Goal: Navigation & Orientation: Go to known website

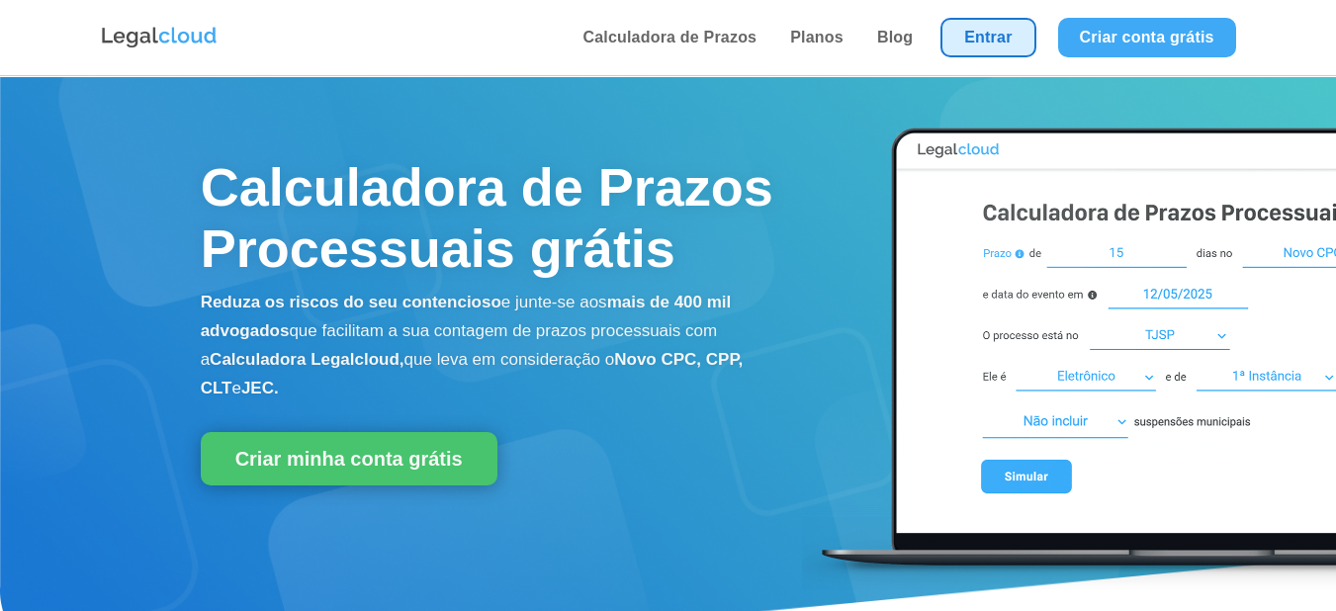
drag, startPoint x: 963, startPoint y: 47, endPoint x: 941, endPoint y: 52, distance: 22.3
click at [963, 48] on link "Entrar" at bounding box center [987, 38] width 95 height 40
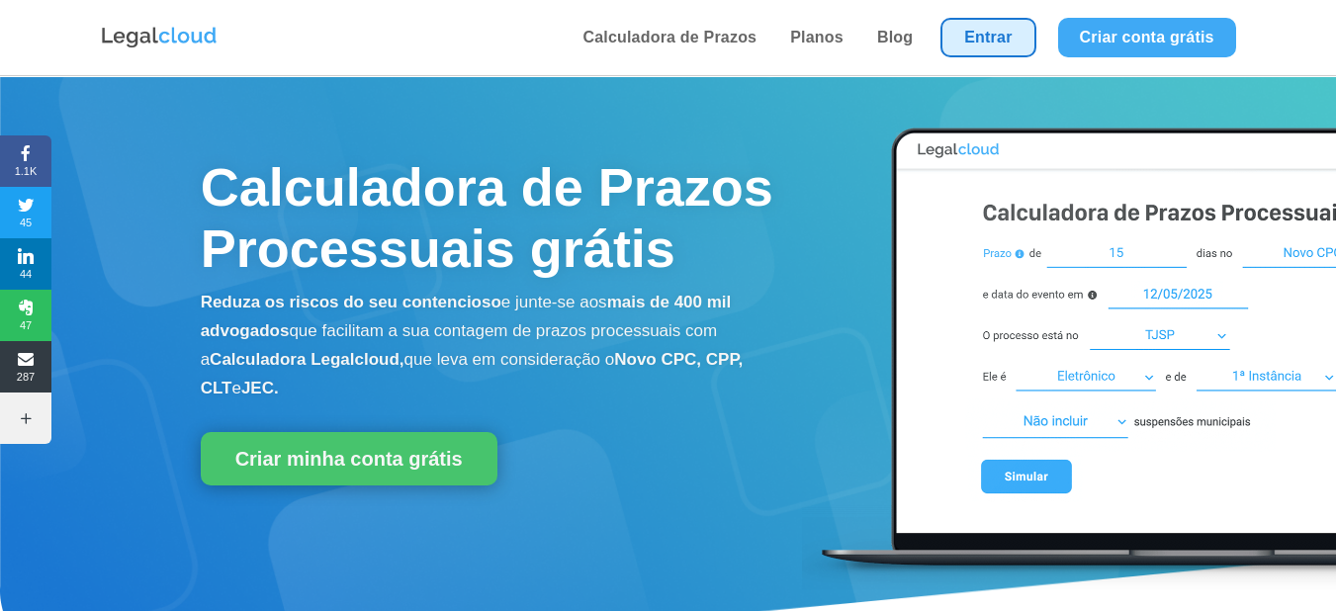
click at [988, 50] on link "Entrar" at bounding box center [987, 38] width 95 height 40
